Goal: Task Accomplishment & Management: Manage account settings

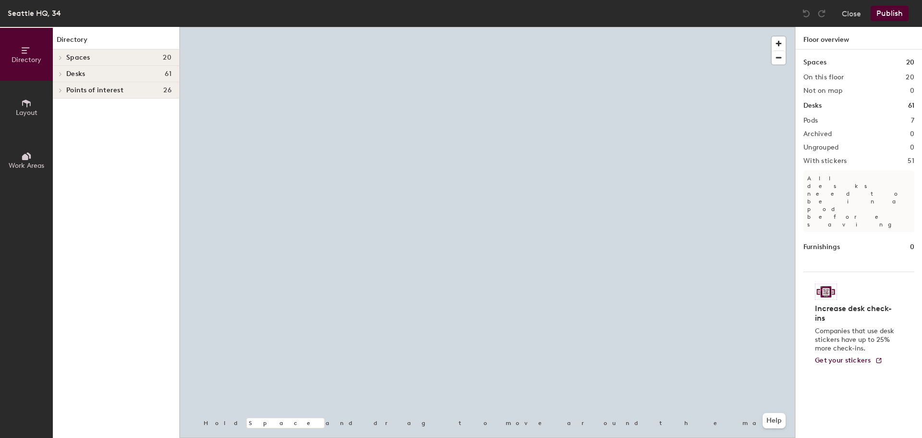
click at [568, 27] on div at bounding box center [488, 27] width 616 height 0
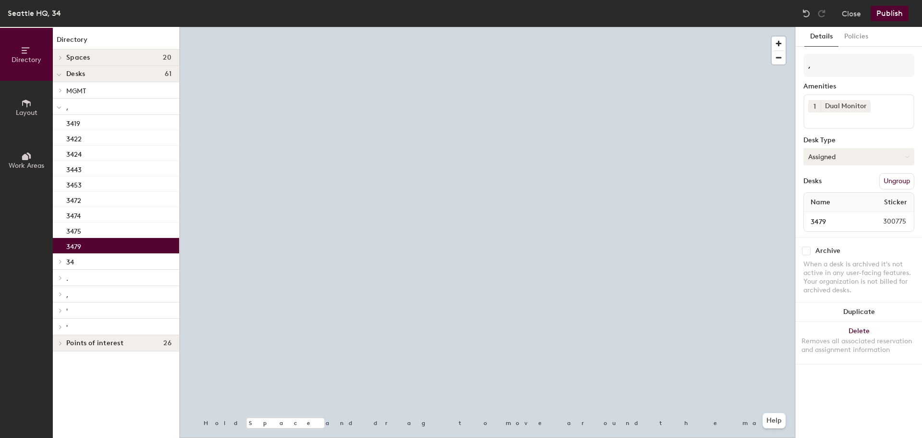
click at [864, 155] on button "Assigned" at bounding box center [859, 156] width 111 height 17
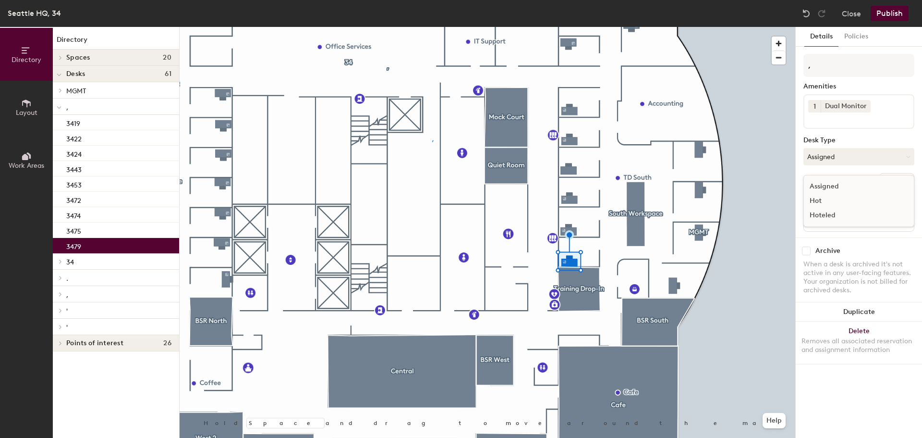
click at [829, 210] on div "Hoteled" at bounding box center [852, 215] width 96 height 14
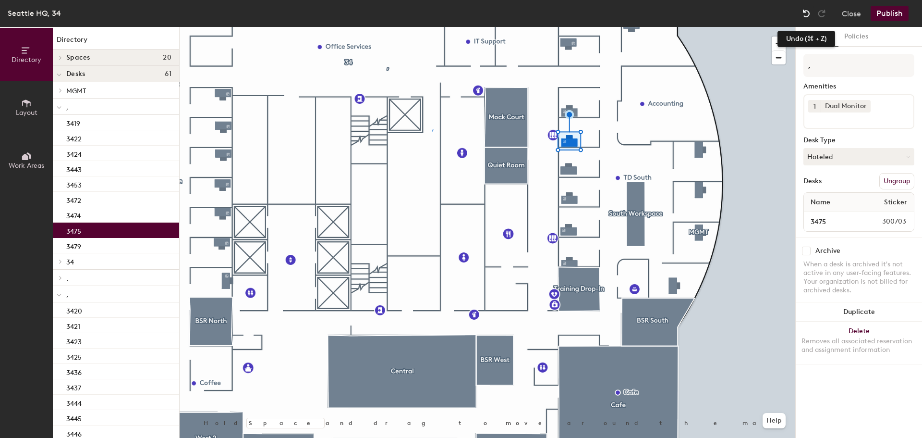
click at [806, 12] on img at bounding box center [807, 14] width 10 height 10
click at [603, 27] on div at bounding box center [488, 27] width 616 height 0
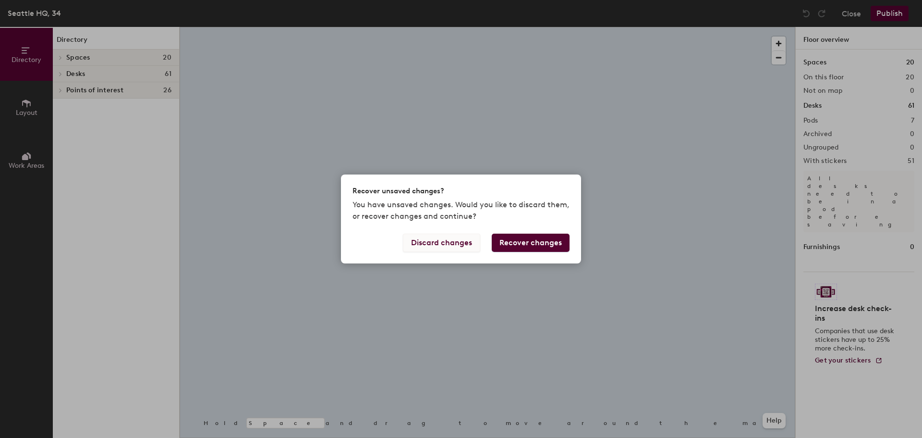
click at [459, 242] on button "Discard changes" at bounding box center [441, 242] width 77 height 18
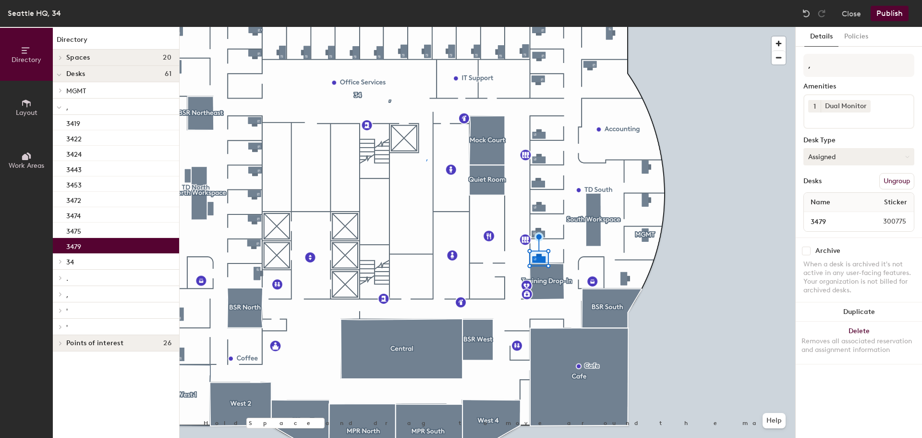
click at [838, 156] on button "Assigned" at bounding box center [859, 156] width 111 height 17
click at [827, 212] on div "Hoteled" at bounding box center [852, 215] width 96 height 14
click at [888, 15] on button "Publish" at bounding box center [890, 13] width 38 height 15
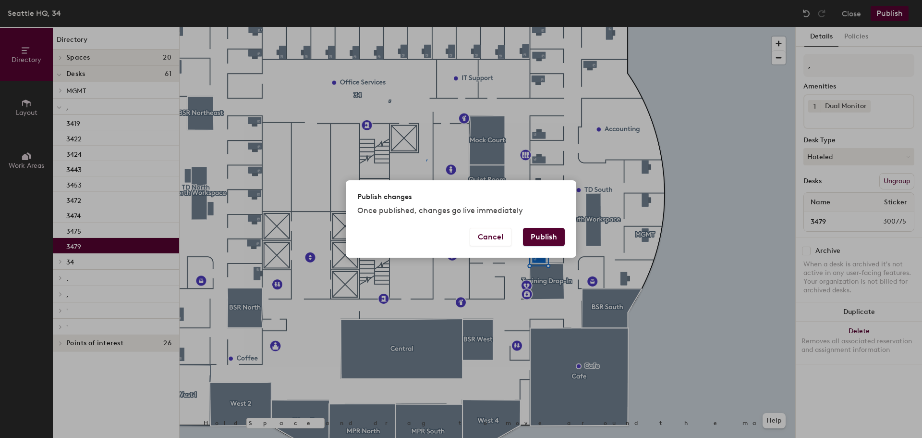
click at [547, 246] on button "Publish" at bounding box center [544, 237] width 42 height 18
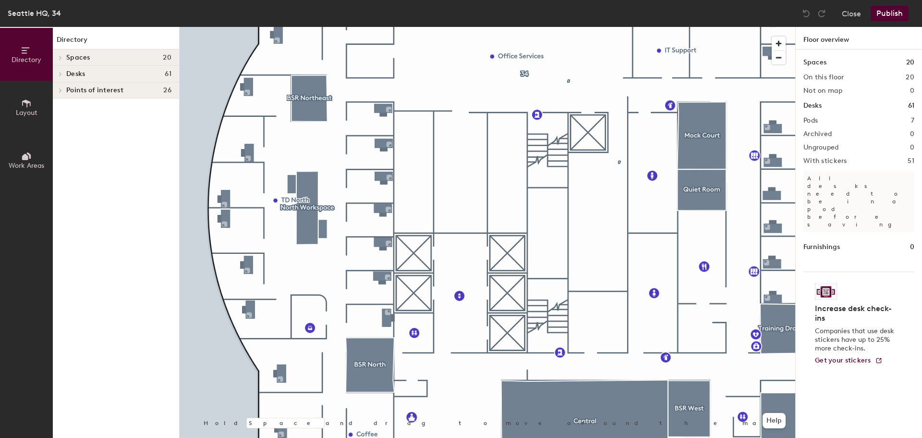
click at [369, 27] on div at bounding box center [488, 27] width 616 height 0
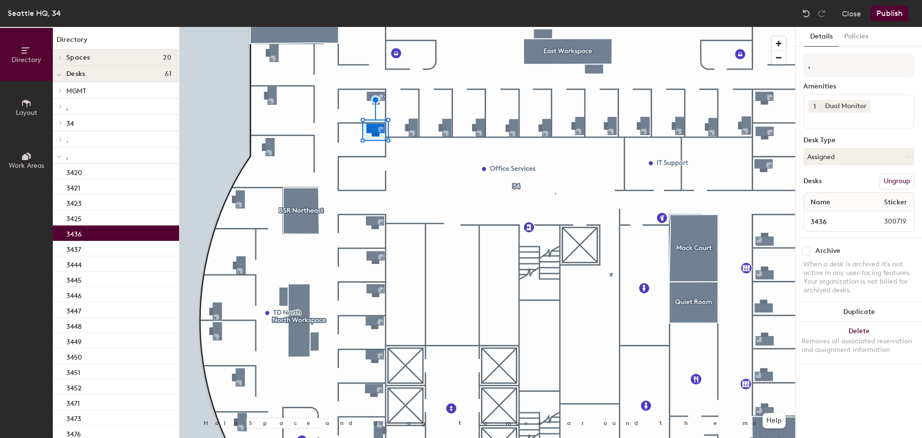
click at [835, 165] on div ", Amenities 1 Dual Monitor Desk Type Assigned Desks Ungroup Name Sticker 3436 3…" at bounding box center [859, 146] width 111 height 184
click at [832, 159] on button "Assigned" at bounding box center [859, 156] width 111 height 17
click at [815, 210] on div "Hoteled" at bounding box center [852, 215] width 96 height 14
click at [903, 6] on button "Publish" at bounding box center [890, 13] width 38 height 15
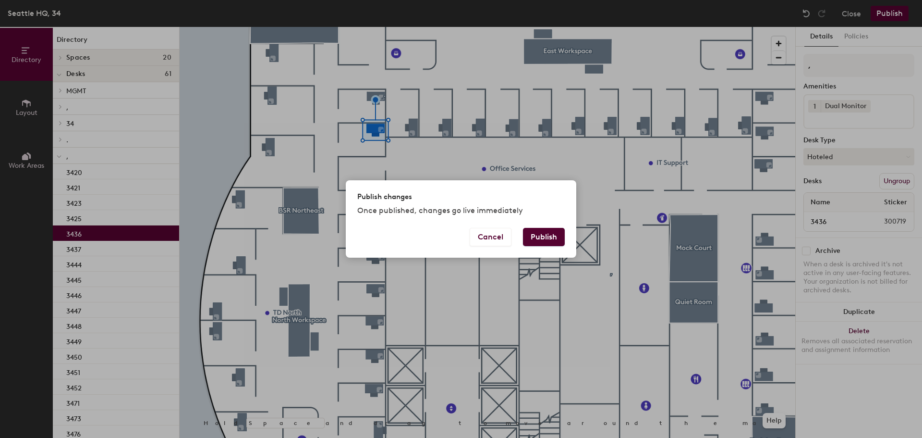
click at [534, 237] on button "Publish" at bounding box center [544, 237] width 42 height 18
